Goal: Task Accomplishment & Management: Manage account settings

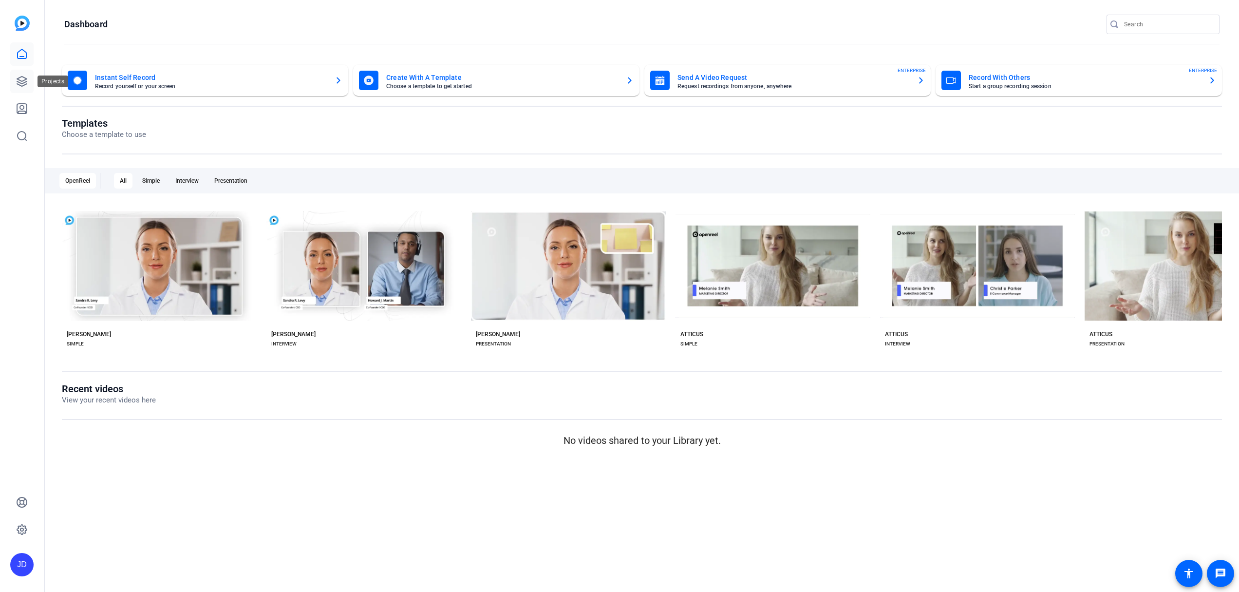
click at [19, 84] on icon at bounding box center [22, 81] width 10 height 10
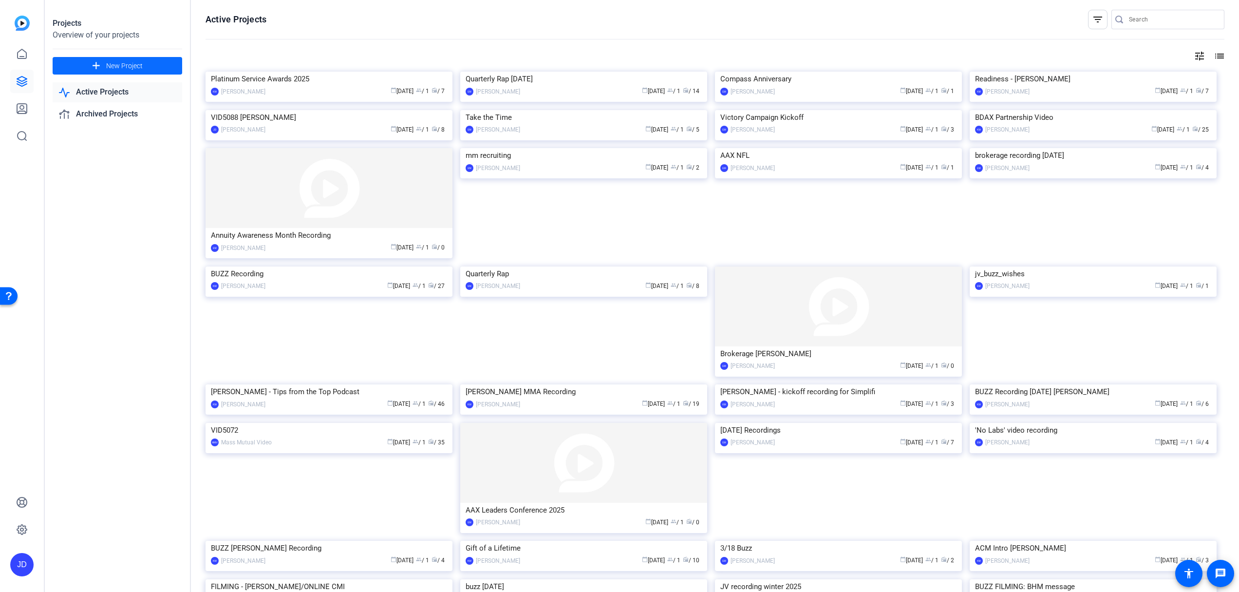
click at [166, 70] on span at bounding box center [118, 65] width 130 height 23
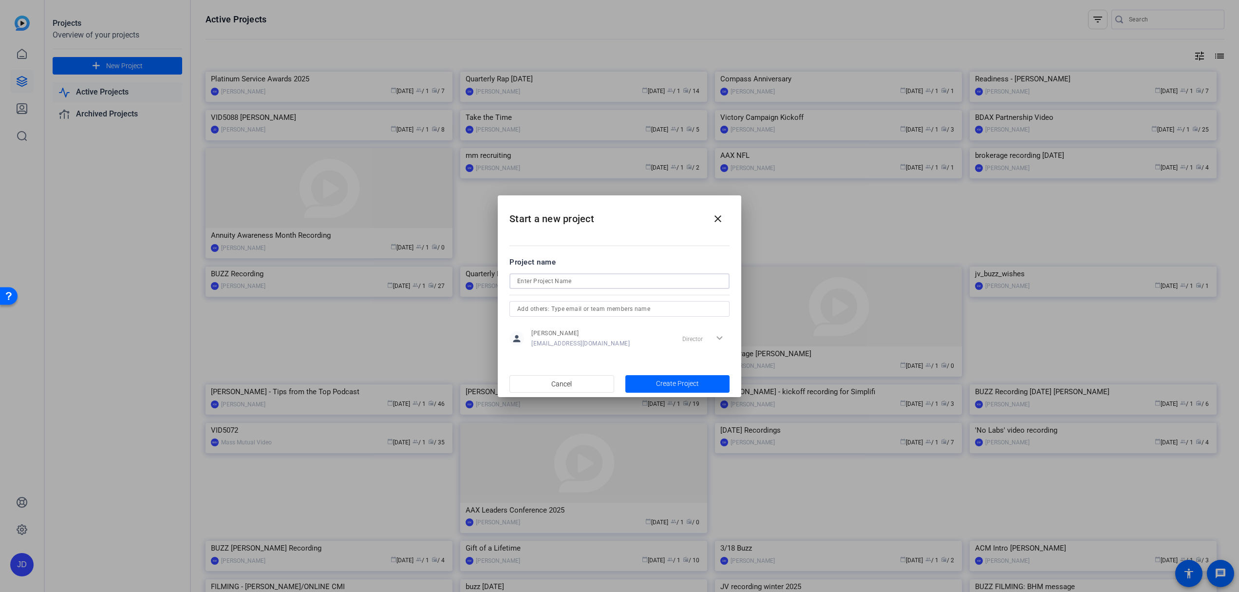
click at [537, 280] on input at bounding box center [619, 281] width 205 height 12
type input "VID5089"
type input "[PERSON_NAME]"
click at [677, 384] on span "Create Project" at bounding box center [677, 383] width 43 height 10
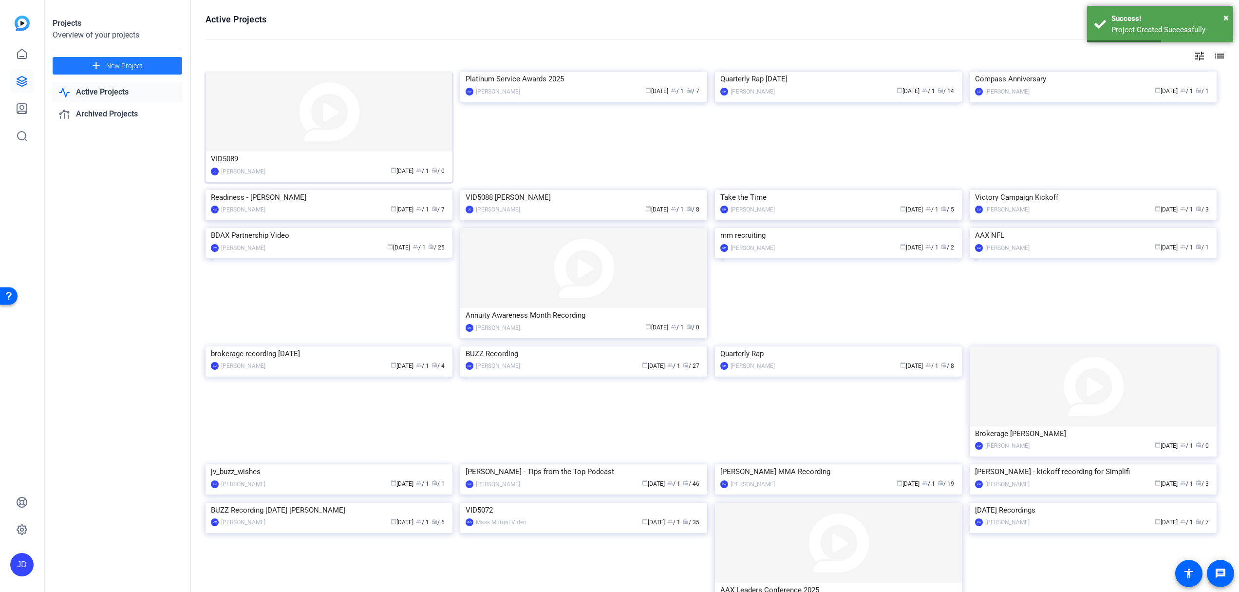
click at [337, 103] on img at bounding box center [329, 112] width 247 height 80
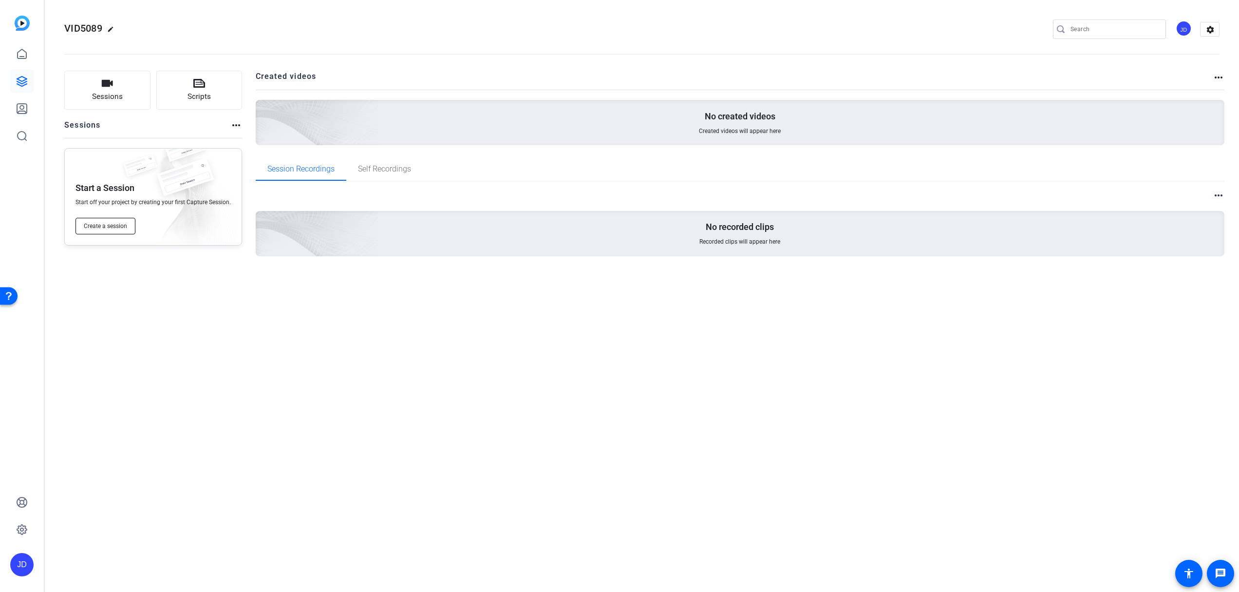
click at [123, 227] on span "Create a session" at bounding box center [105, 226] width 43 height 8
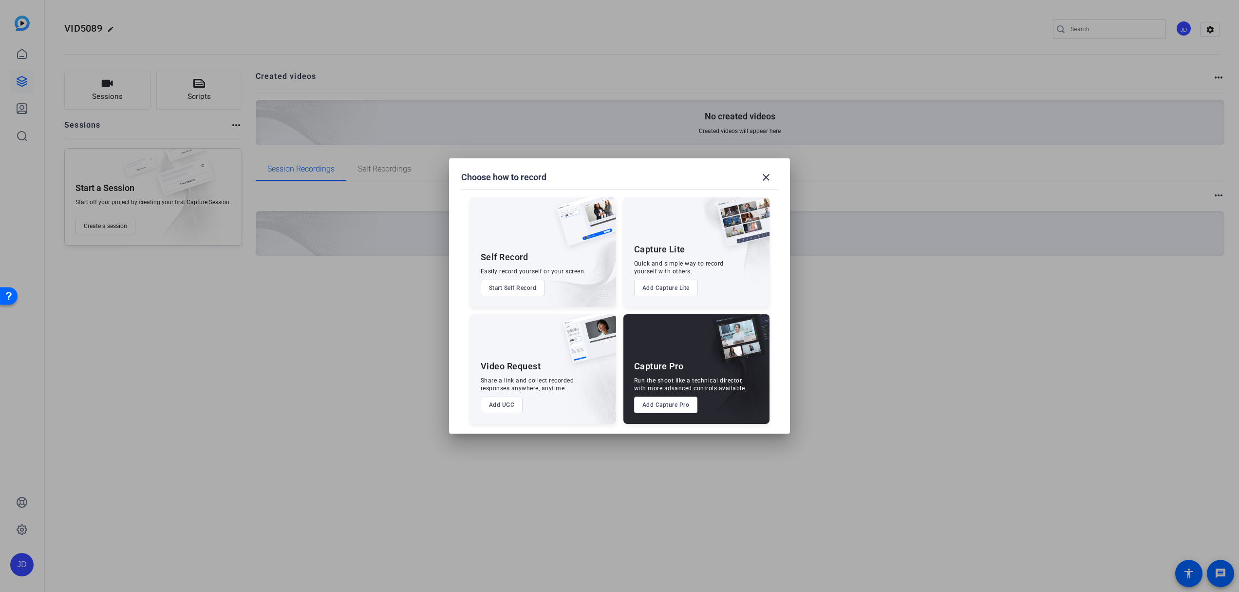
click at [671, 411] on button "Add Capture Pro" at bounding box center [666, 404] width 64 height 17
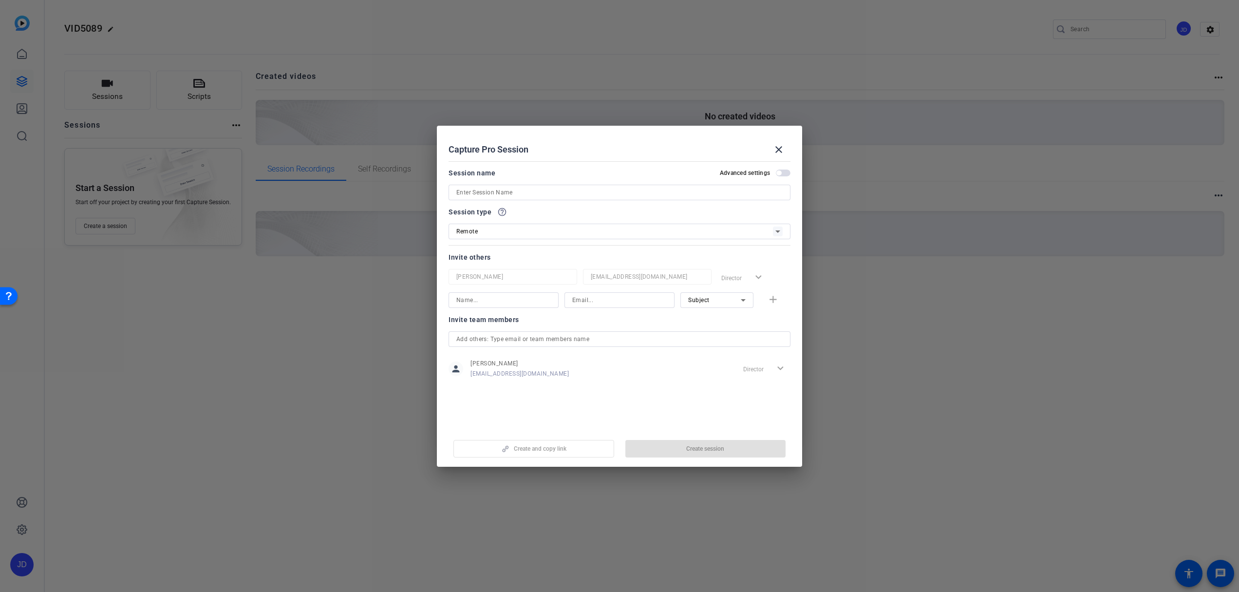
click at [545, 191] on input at bounding box center [619, 193] width 326 height 12
paste input "VID5089-WS Meet the Team - [PERSON_NAME]"
type input "VID5089-WS Meet the Team - [PERSON_NAME]"
click at [586, 212] on div "Session type help_outline" at bounding box center [620, 212] width 342 height 12
click at [705, 453] on span "button" at bounding box center [705, 448] width 161 height 23
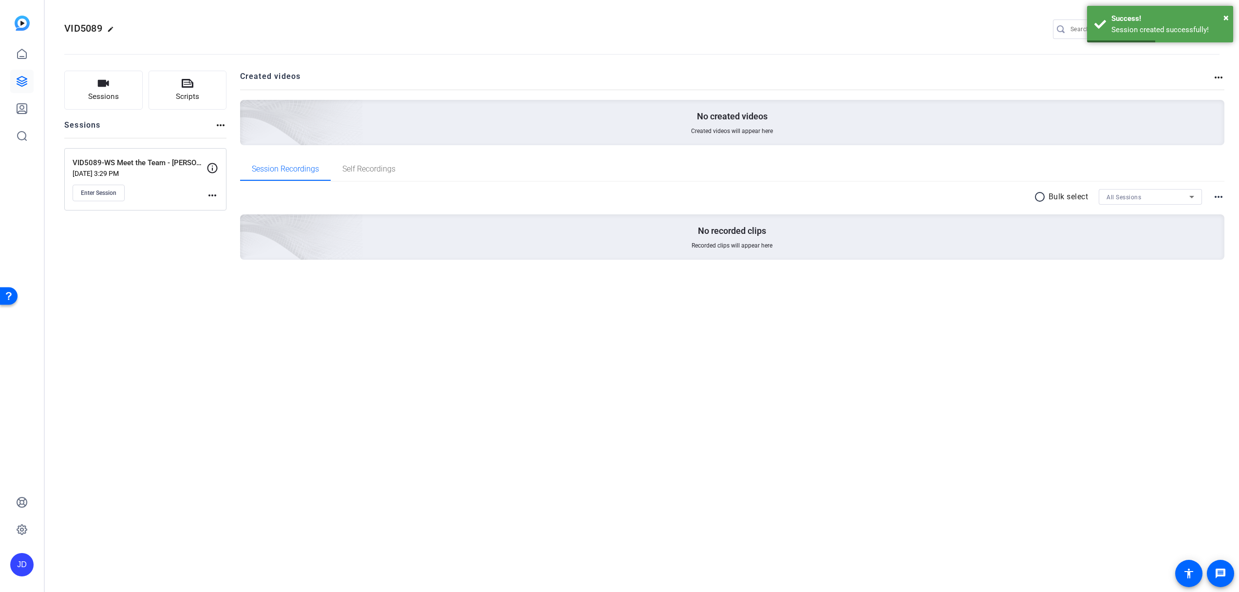
drag, startPoint x: 114, startPoint y: 193, endPoint x: 211, endPoint y: 218, distance: 100.5
click at [211, 218] on div "Sessions Scripts Sessions more_horiz VID5089-WS Meet the Team - [PERSON_NAME] […" at bounding box center [145, 181] width 162 height 220
click at [196, 86] on button "Scripts" at bounding box center [188, 90] width 78 height 39
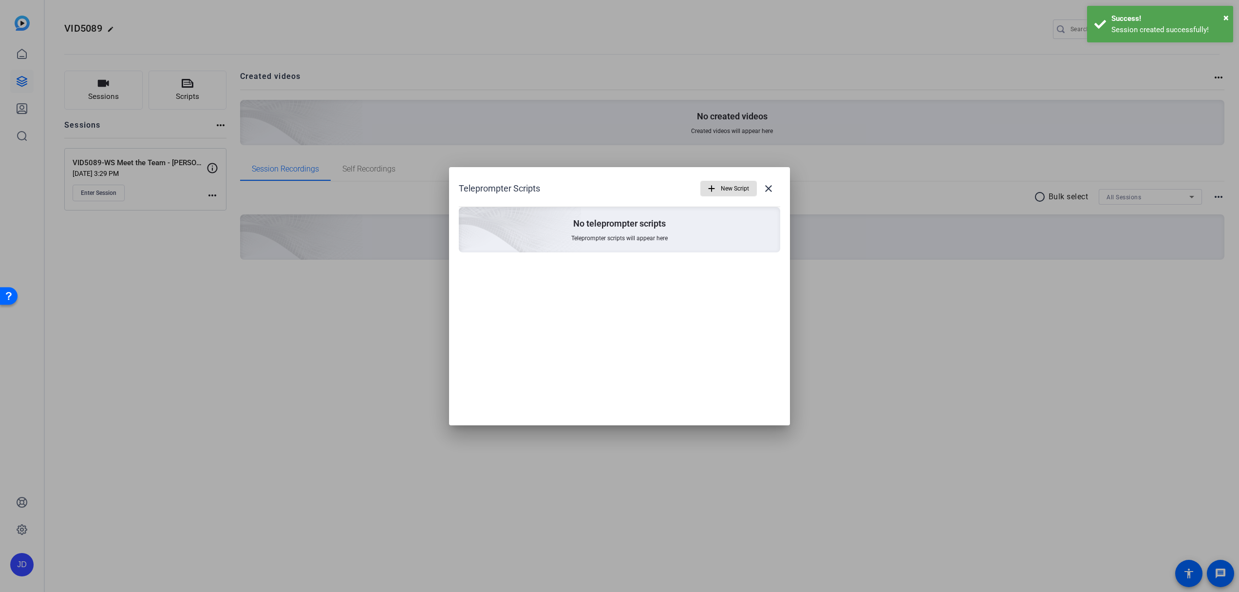
click at [712, 182] on span "button" at bounding box center [729, 188] width 56 height 23
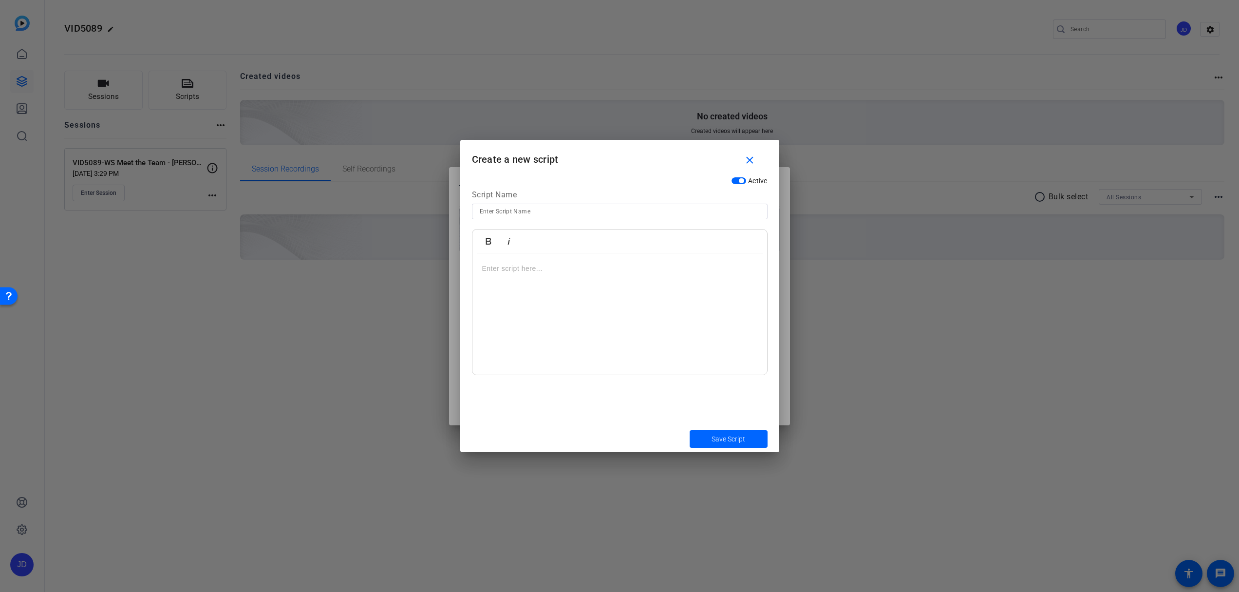
click at [604, 268] on p at bounding box center [619, 268] width 275 height 11
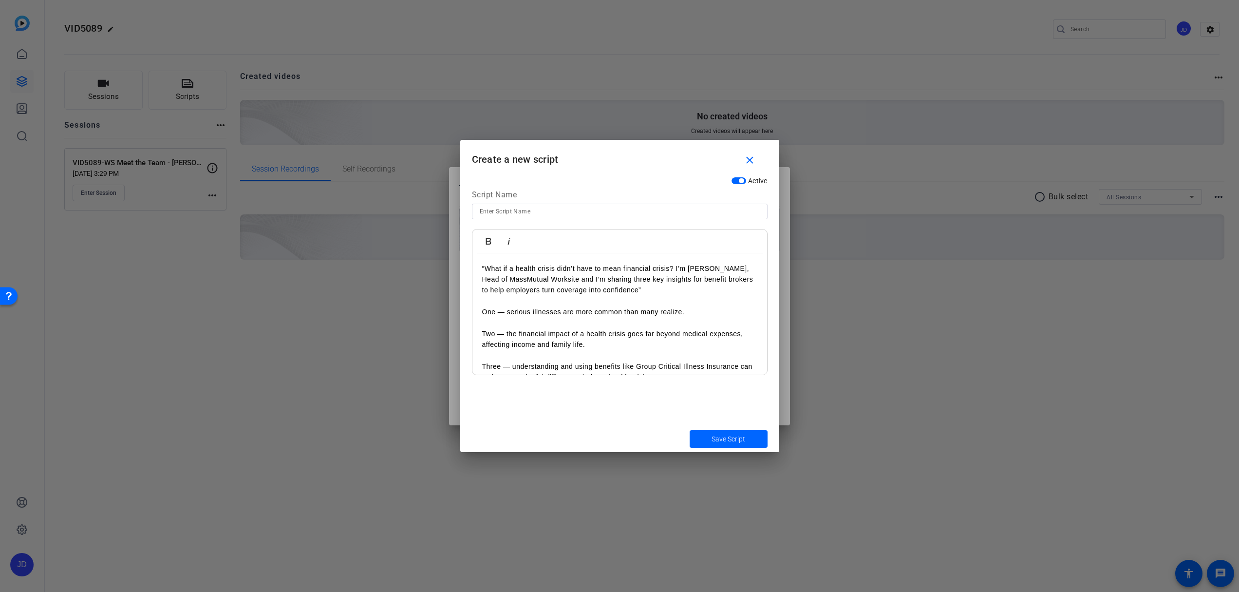
scroll to position [72, 0]
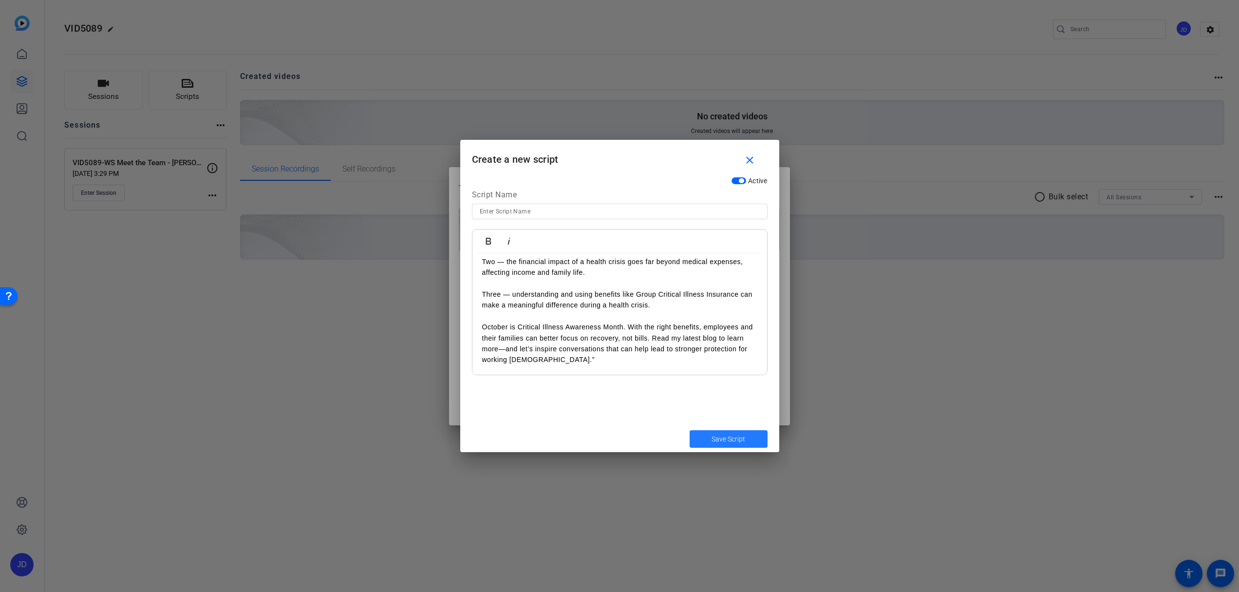
click at [727, 438] on span "Save Script" at bounding box center [729, 439] width 34 height 10
drag, startPoint x: 540, startPoint y: 201, endPoint x: 547, endPoint y: 209, distance: 10.7
click at [540, 201] on div "Script Name" at bounding box center [620, 196] width 296 height 15
click at [547, 209] on input at bounding box center [620, 212] width 280 height 12
type input "[PERSON_NAME]"
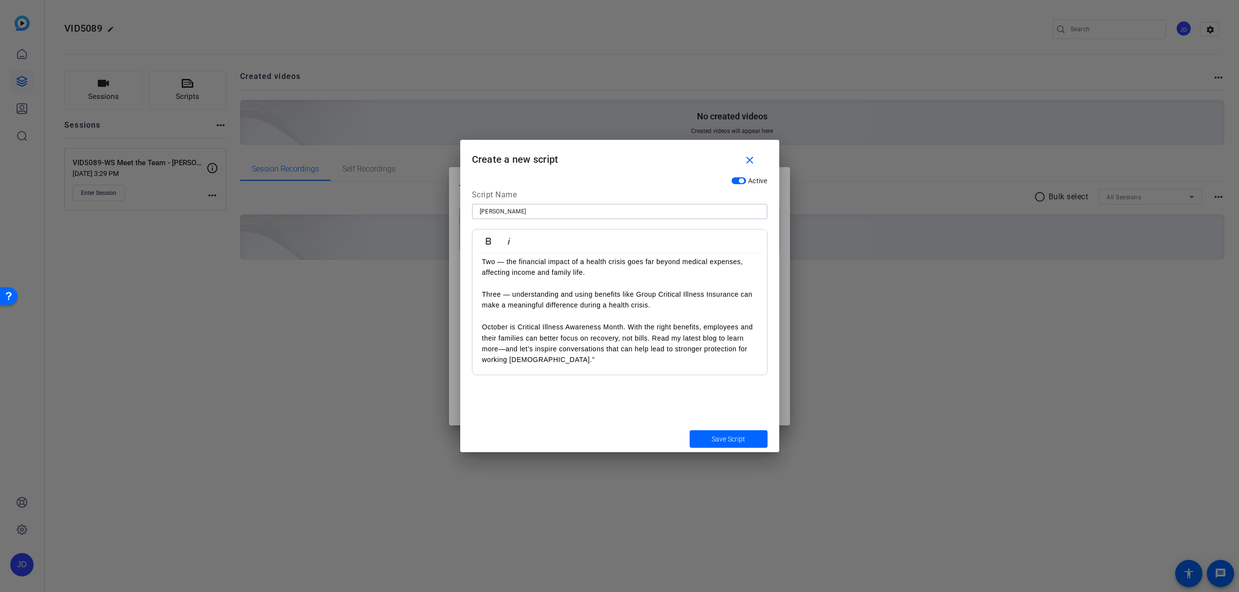
click at [740, 435] on span "Save Script" at bounding box center [729, 439] width 34 height 10
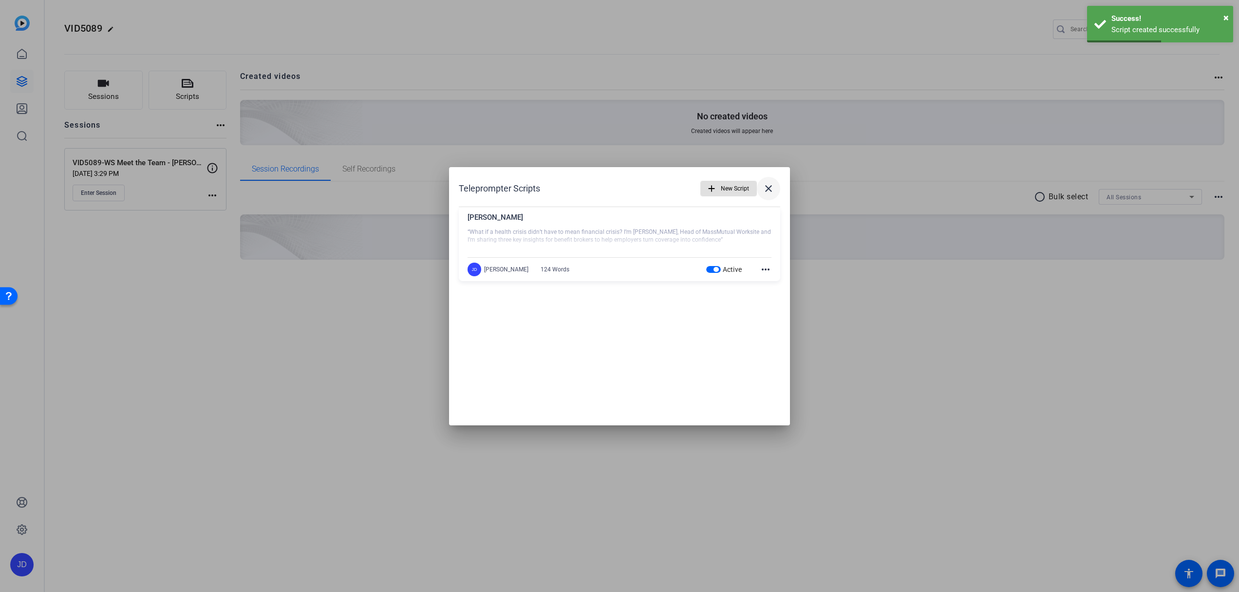
click at [770, 188] on mat-icon "close" at bounding box center [769, 189] width 12 height 12
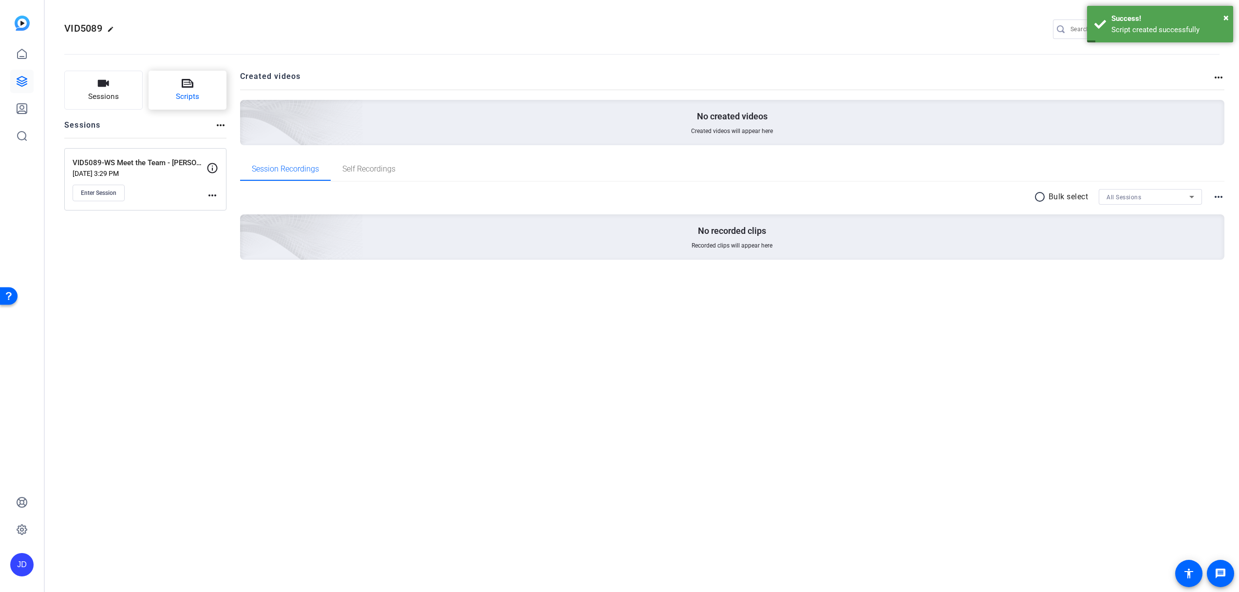
click at [171, 85] on button "Scripts" at bounding box center [188, 90] width 78 height 39
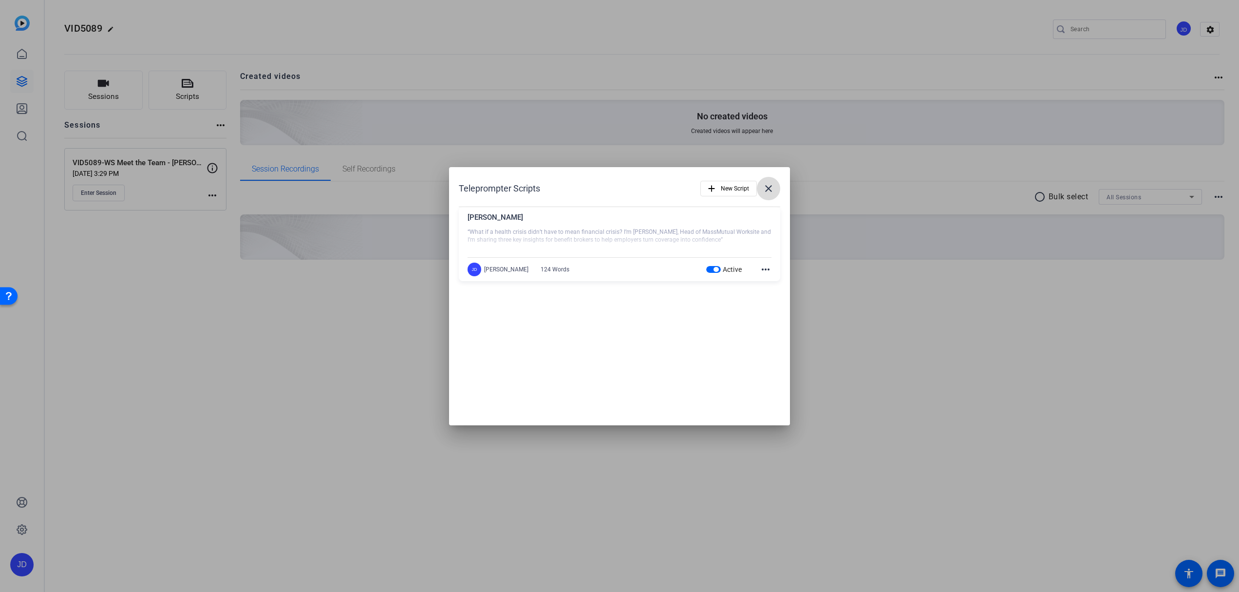
click at [767, 184] on mat-icon "close" at bounding box center [769, 189] width 12 height 12
